Goal: Task Accomplishment & Management: Use online tool/utility

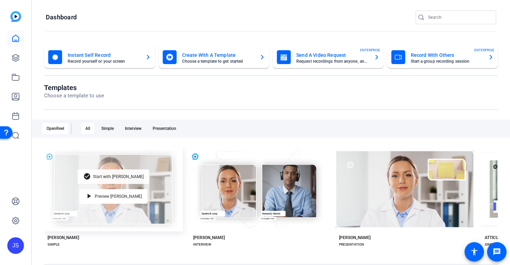
click at [105, 177] on span "Start with [PERSON_NAME]" at bounding box center [118, 177] width 51 height 4
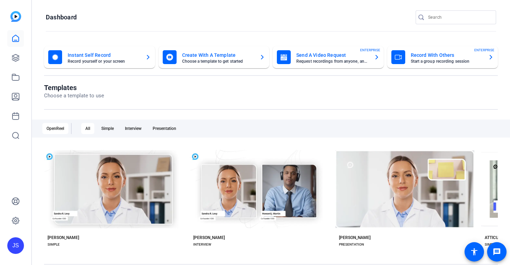
click at [314, 54] on mat-card-title "Send A Video Request" at bounding box center [332, 55] width 72 height 8
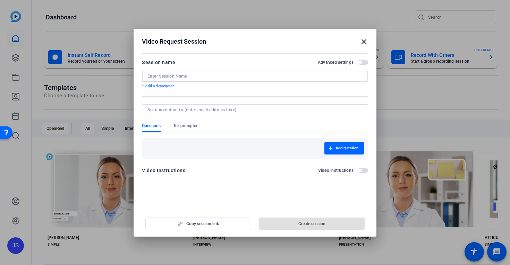
click at [169, 74] on input at bounding box center [254, 77] width 215 height 6
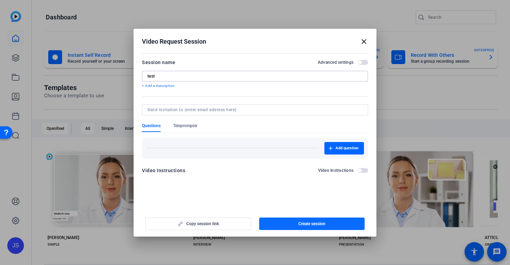
type input "test"
click at [310, 221] on span "Create session" at bounding box center [311, 224] width 27 height 6
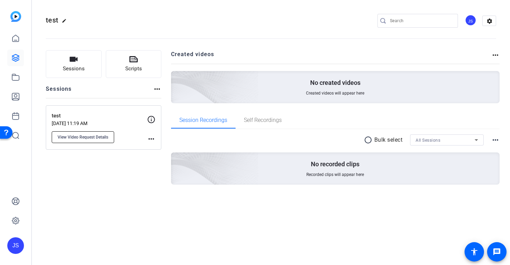
click at [81, 136] on span "View Video Request Details" at bounding box center [83, 138] width 51 height 6
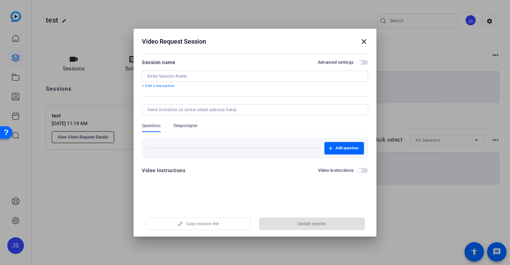
type input "test"
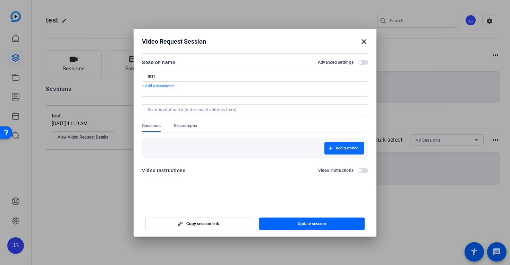
click at [334, 147] on span "button" at bounding box center [344, 148] width 40 height 17
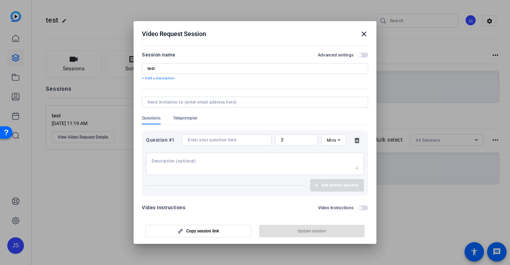
click at [356, 141] on icon at bounding box center [357, 140] width 5 height 5
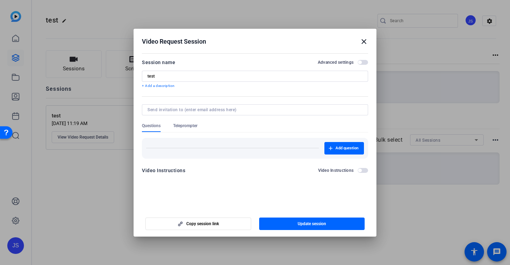
click at [187, 126] on span "Teleprompter" at bounding box center [185, 126] width 24 height 6
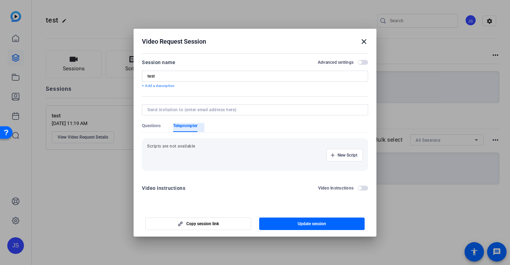
click at [187, 126] on span "Teleprompter" at bounding box center [185, 126] width 24 height 6
click at [152, 124] on span "Questions" at bounding box center [151, 126] width 19 height 6
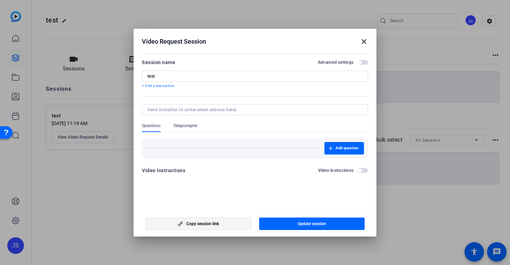
click at [201, 221] on span "button" at bounding box center [198, 224] width 105 height 17
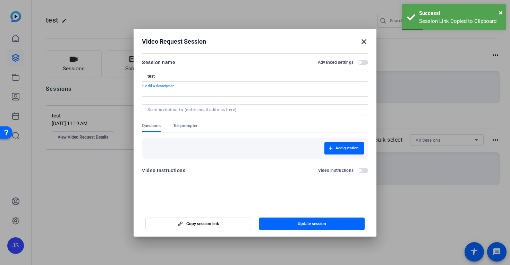
click at [363, 40] on mat-icon "close" at bounding box center [364, 41] width 8 height 8
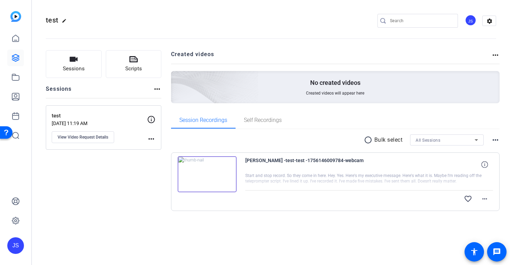
click at [470, 18] on div "JS" at bounding box center [470, 20] width 11 height 11
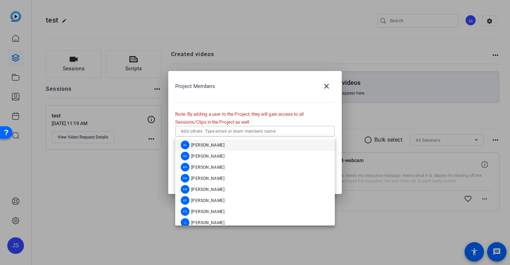
click at [215, 135] on input "text" at bounding box center [255, 131] width 149 height 8
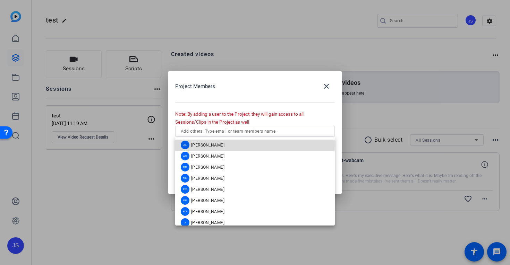
click at [202, 145] on span "Alexis Leon" at bounding box center [207, 146] width 33 height 6
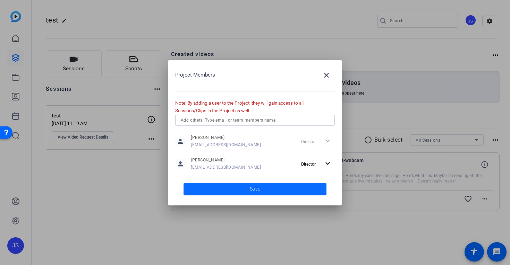
click at [255, 188] on span "Save" at bounding box center [255, 189] width 10 height 7
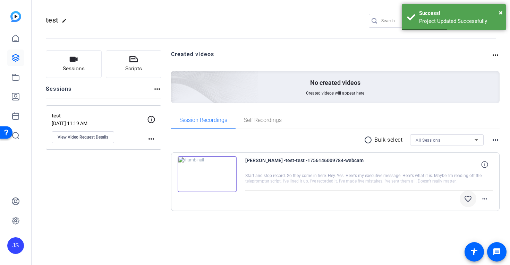
click at [467, 197] on mat-icon "favorite_border" at bounding box center [468, 199] width 8 height 8
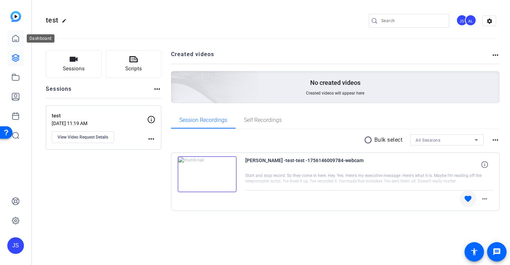
click at [17, 37] on icon at bounding box center [15, 38] width 8 height 8
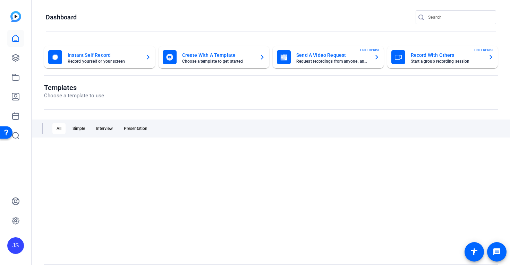
click at [430, 55] on mat-card-title "Record With Others" at bounding box center [447, 55] width 72 height 8
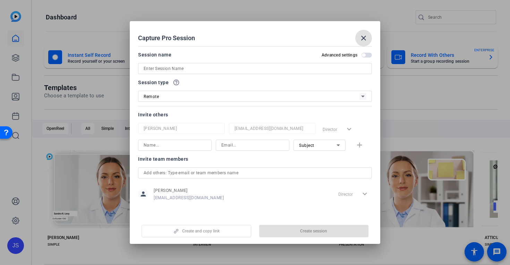
click at [152, 69] on input at bounding box center [255, 69] width 223 height 8
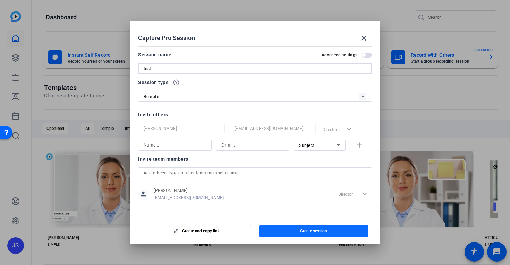
type input "test"
click at [313, 228] on span "button" at bounding box center [314, 231] width 110 height 17
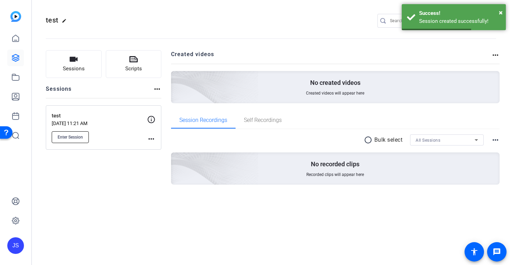
click at [74, 137] on span "Enter Session" at bounding box center [70, 138] width 25 height 6
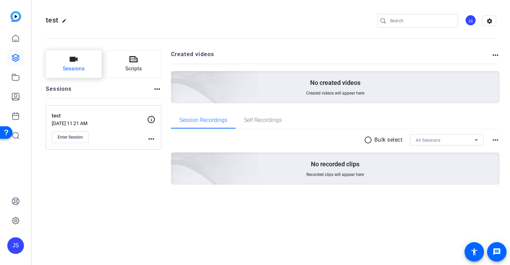
click at [78, 62] on button "Sessions" at bounding box center [74, 64] width 56 height 28
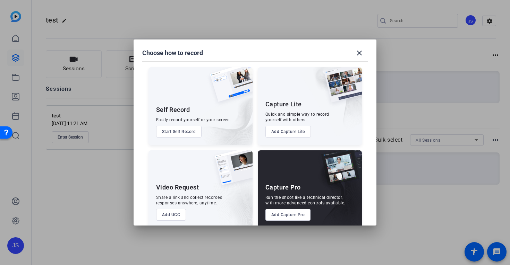
click at [283, 129] on button "Add Capture Lite" at bounding box center [287, 132] width 45 height 12
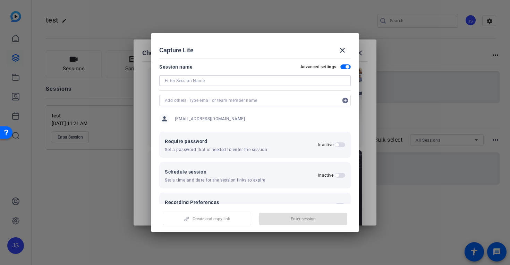
click at [196, 81] on input at bounding box center [255, 81] width 180 height 8
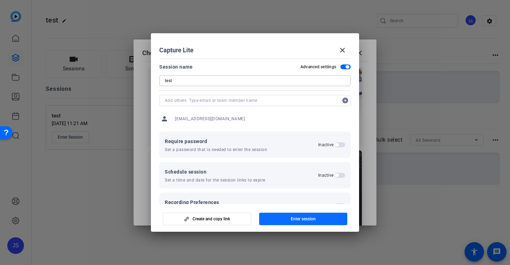
type input "test"
click at [311, 220] on span "Enter session" at bounding box center [303, 220] width 25 height 6
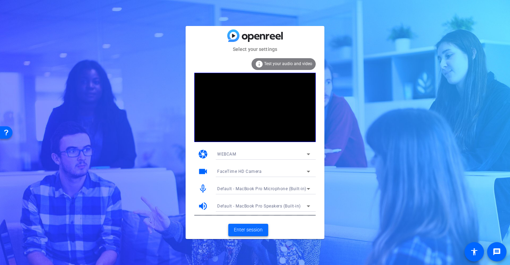
click at [253, 231] on span "Enter session" at bounding box center [248, 230] width 29 height 7
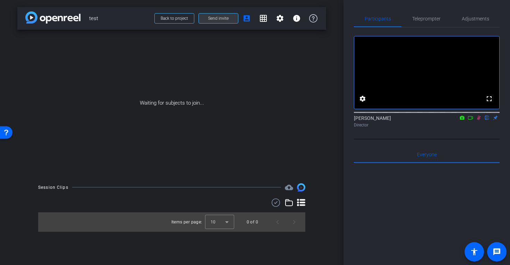
click at [217, 19] on span "Send invite" at bounding box center [218, 19] width 20 height 6
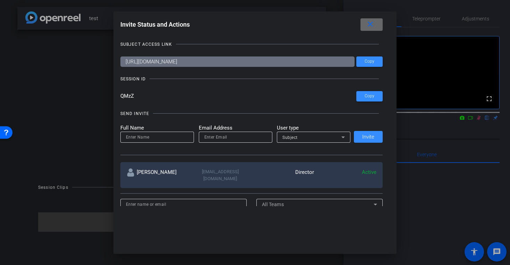
click at [376, 25] on span at bounding box center [372, 24] width 22 height 17
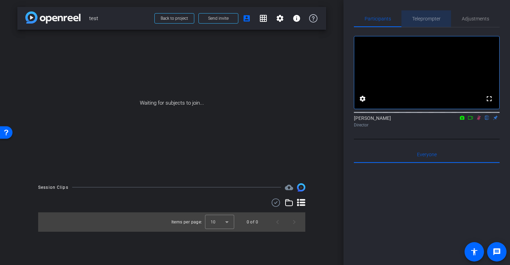
click at [428, 15] on span "Teleprompter" at bounding box center [426, 18] width 28 height 17
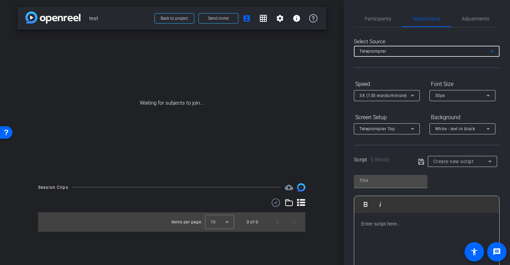
click at [412, 51] on div "Teleprompter" at bounding box center [425, 51] width 131 height 9
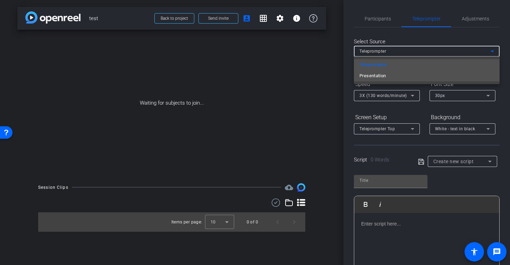
click at [386, 78] on span "Presentation" at bounding box center [373, 76] width 27 height 8
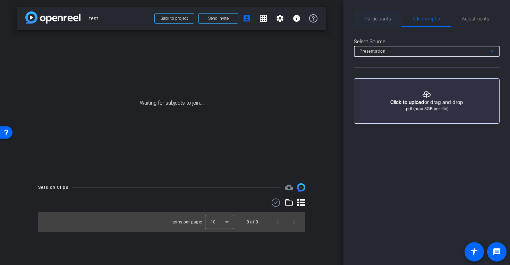
click at [375, 20] on span "Participants" at bounding box center [378, 18] width 26 height 5
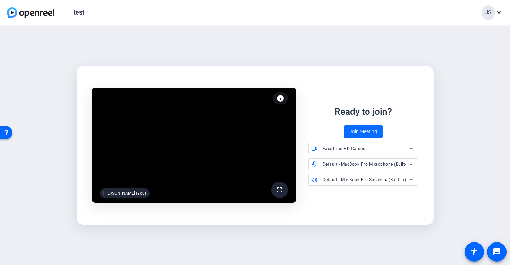
click at [368, 130] on span "Join Meeting" at bounding box center [363, 131] width 28 height 7
